Goal: Participate in discussion

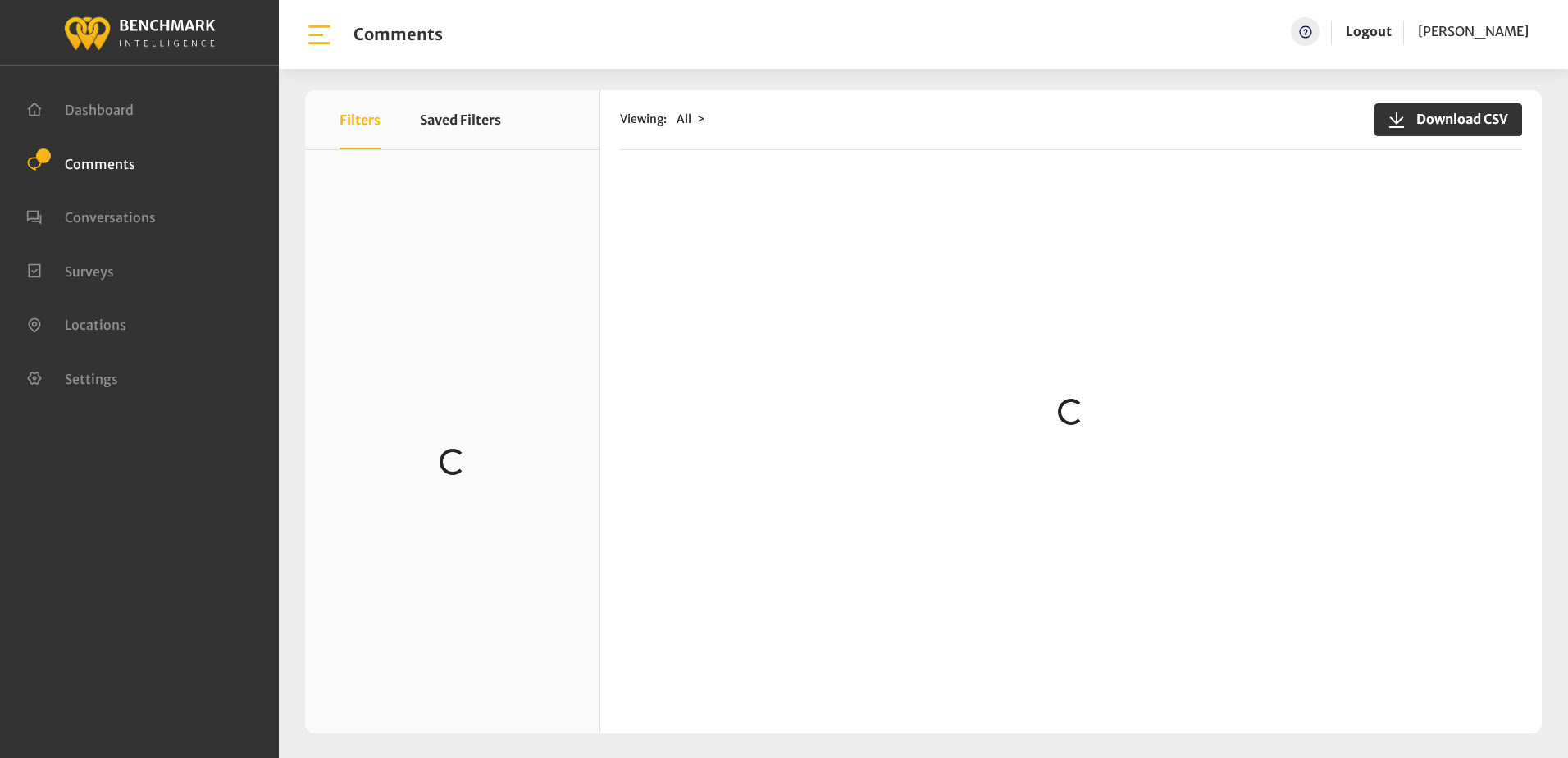
scroll to position [3280, 0]
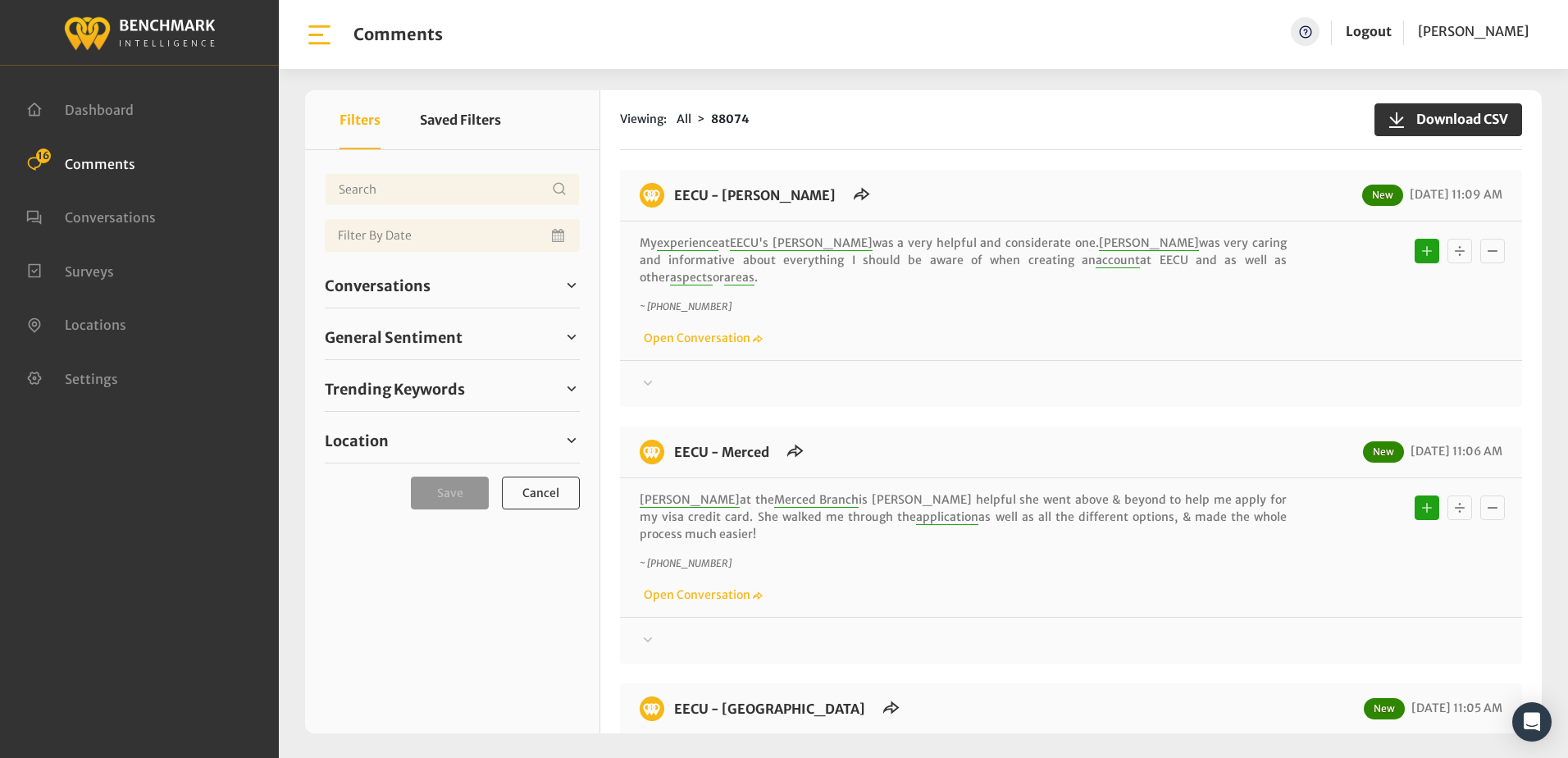
click at [920, 111] on div "Viewing: All 88074 Download CSV" at bounding box center [1070, 120] width 902 height 60
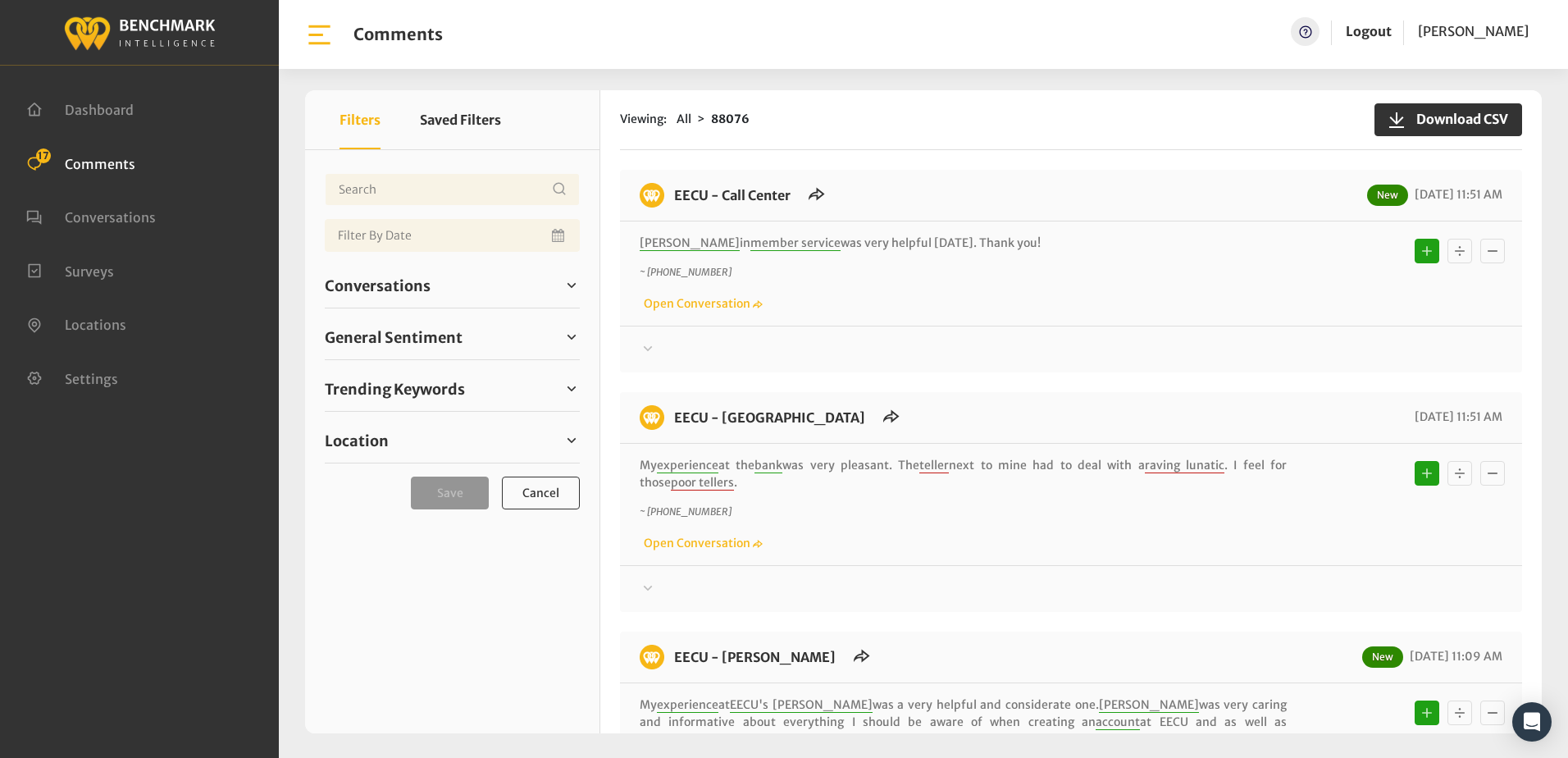
click at [1088, 339] on div at bounding box center [1070, 349] width 863 height 20
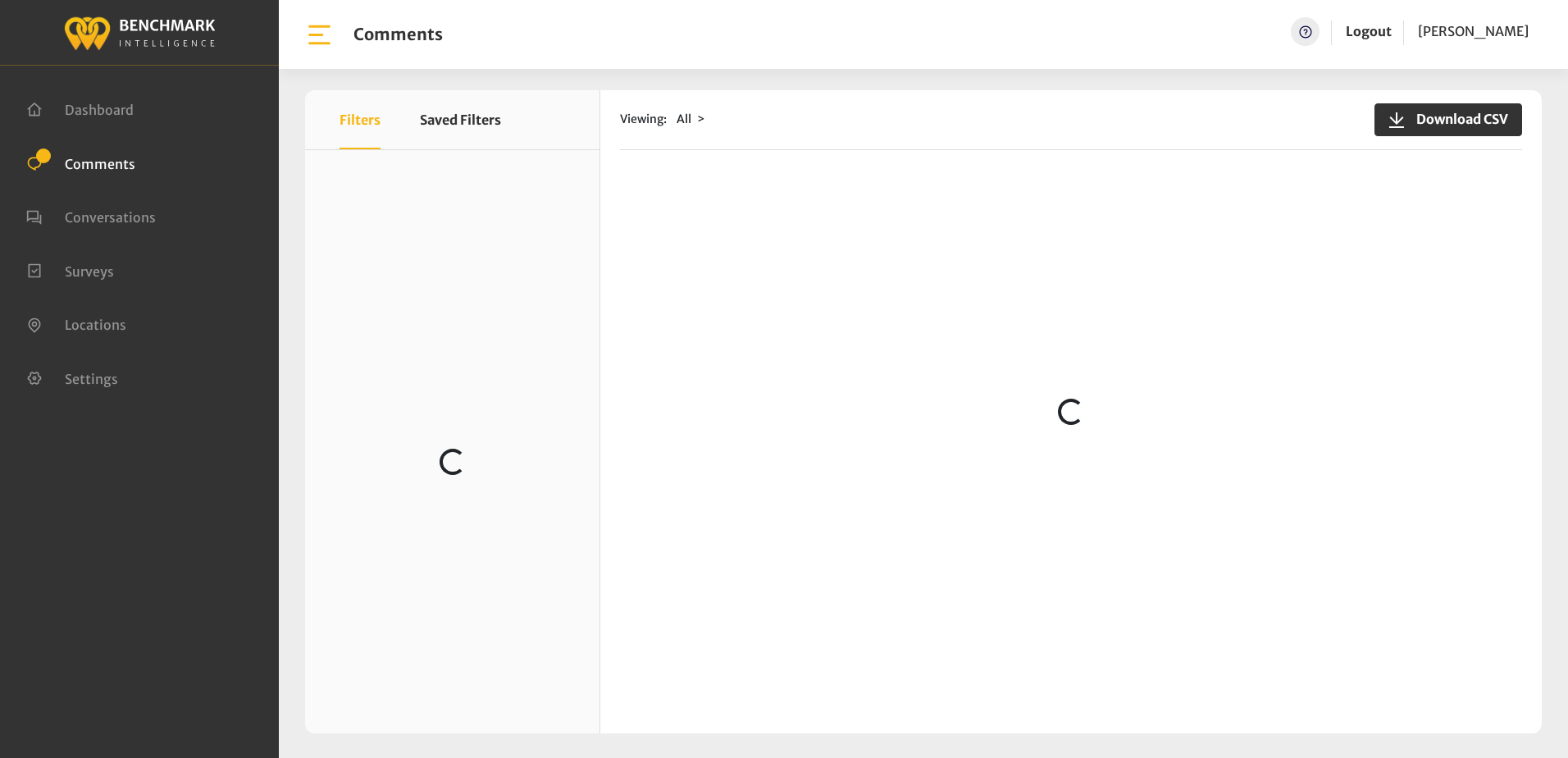
scroll to position [574, 0]
